Goal: Transaction & Acquisition: Purchase product/service

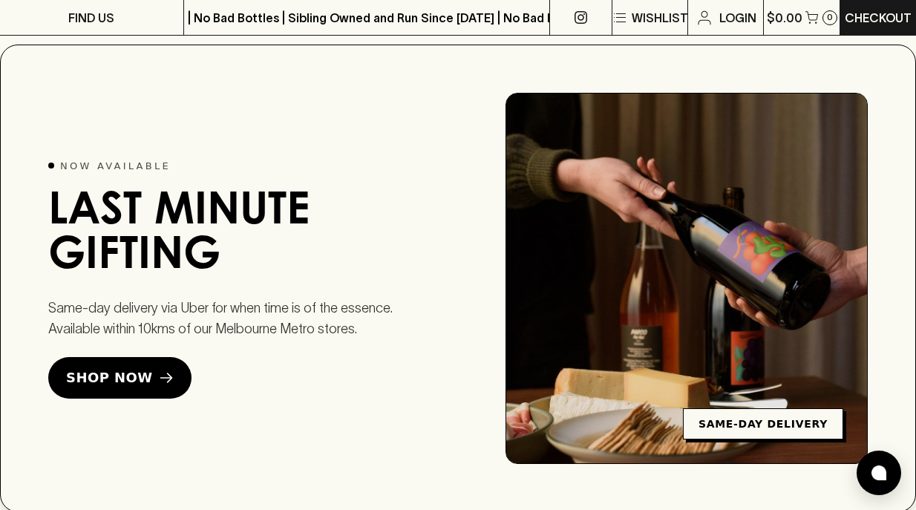
scroll to position [2442, 0]
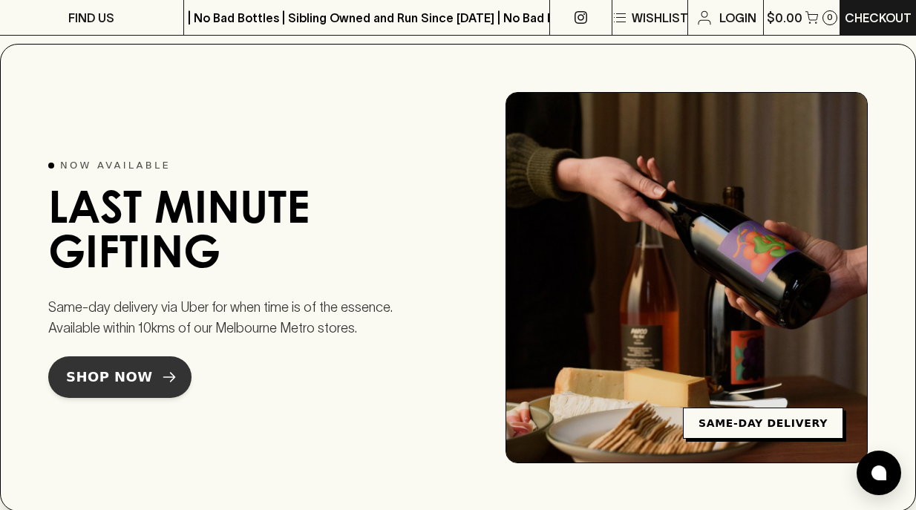
click at [120, 371] on span "Shop Now" at bounding box center [109, 377] width 87 height 21
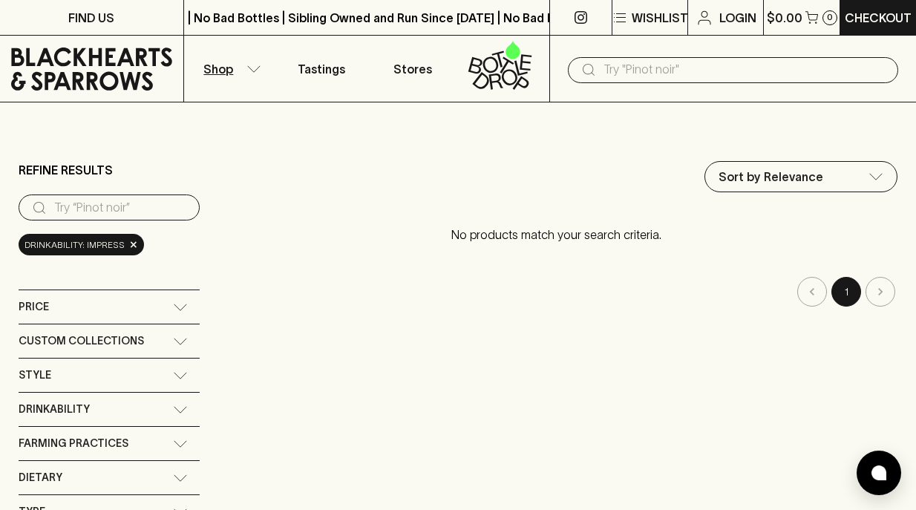
click at [180, 306] on icon at bounding box center [180, 307] width 15 height 7
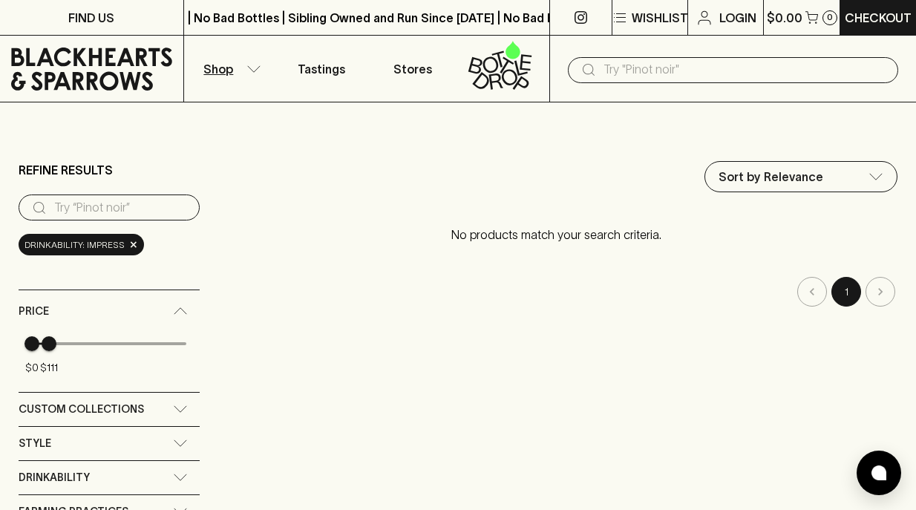
type input "0"
drag, startPoint x: 181, startPoint y: 345, endPoint x: 25, endPoint y: 331, distance: 156.6
click at [25, 336] on span "$0" at bounding box center [32, 343] width 15 height 15
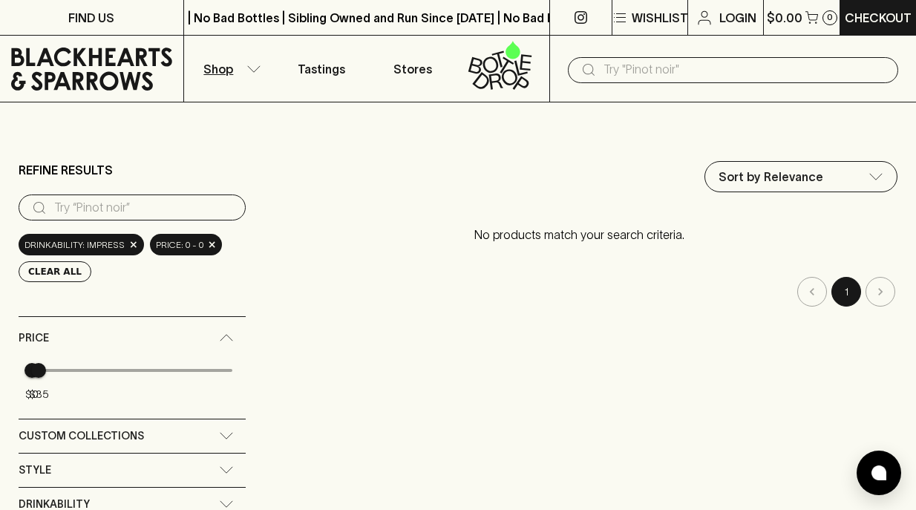
type input "39"
click at [39, 369] on span "$39" at bounding box center [40, 370] width 15 height 15
click at [163, 206] on input "search" at bounding box center [145, 208] width 183 height 24
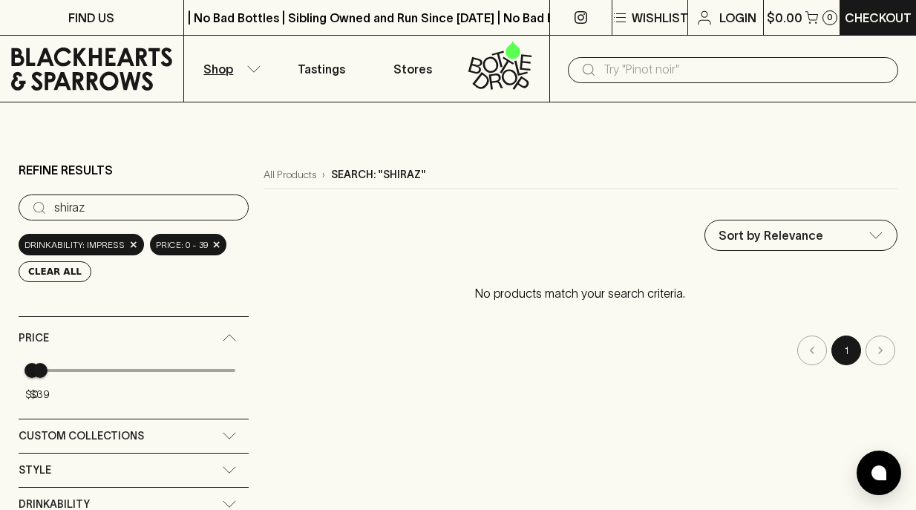
type input "shiraz"
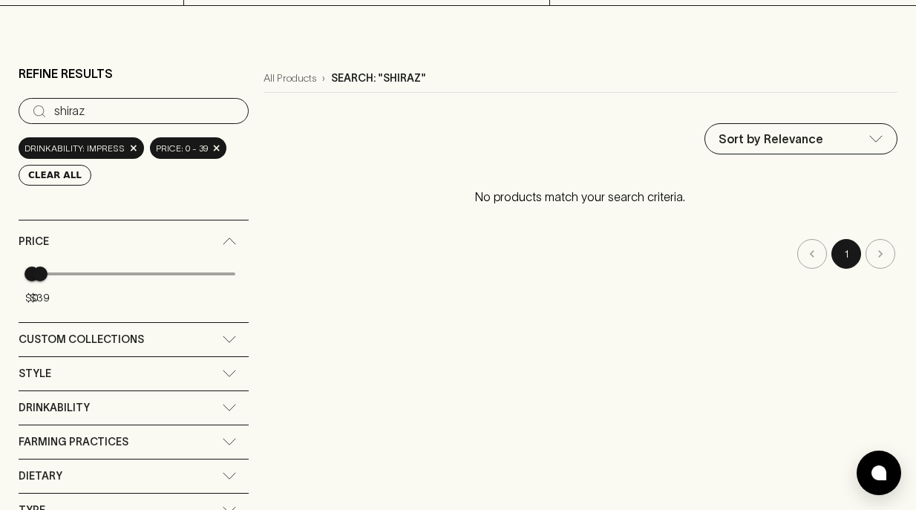
scroll to position [87, 0]
